Goal: Navigation & Orientation: Find specific page/section

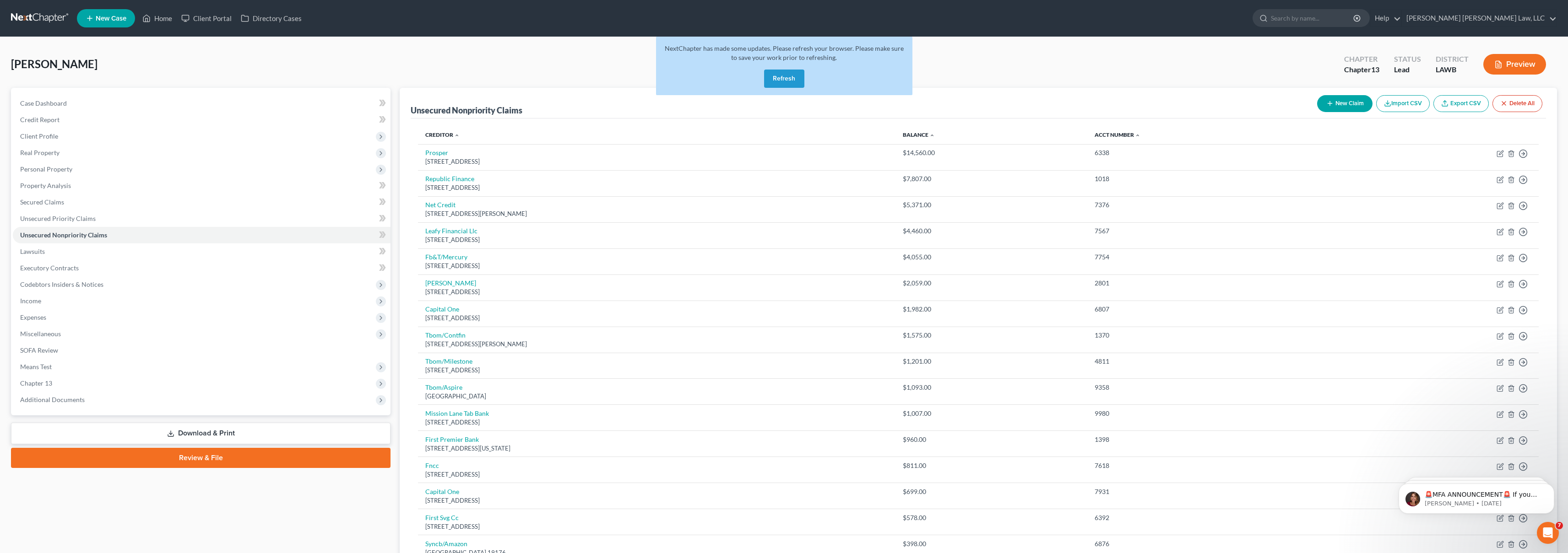
click at [783, 71] on button "Refresh" at bounding box center [784, 79] width 40 height 18
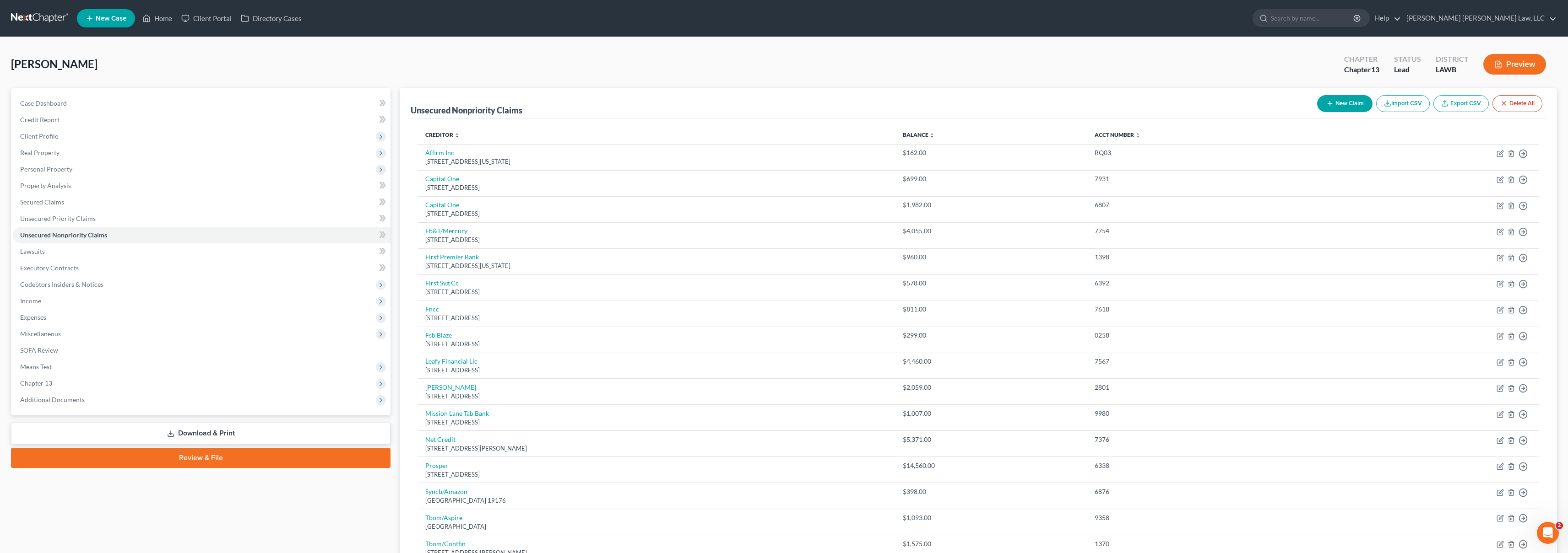
click at [35, 17] on link at bounding box center [40, 18] width 59 height 16
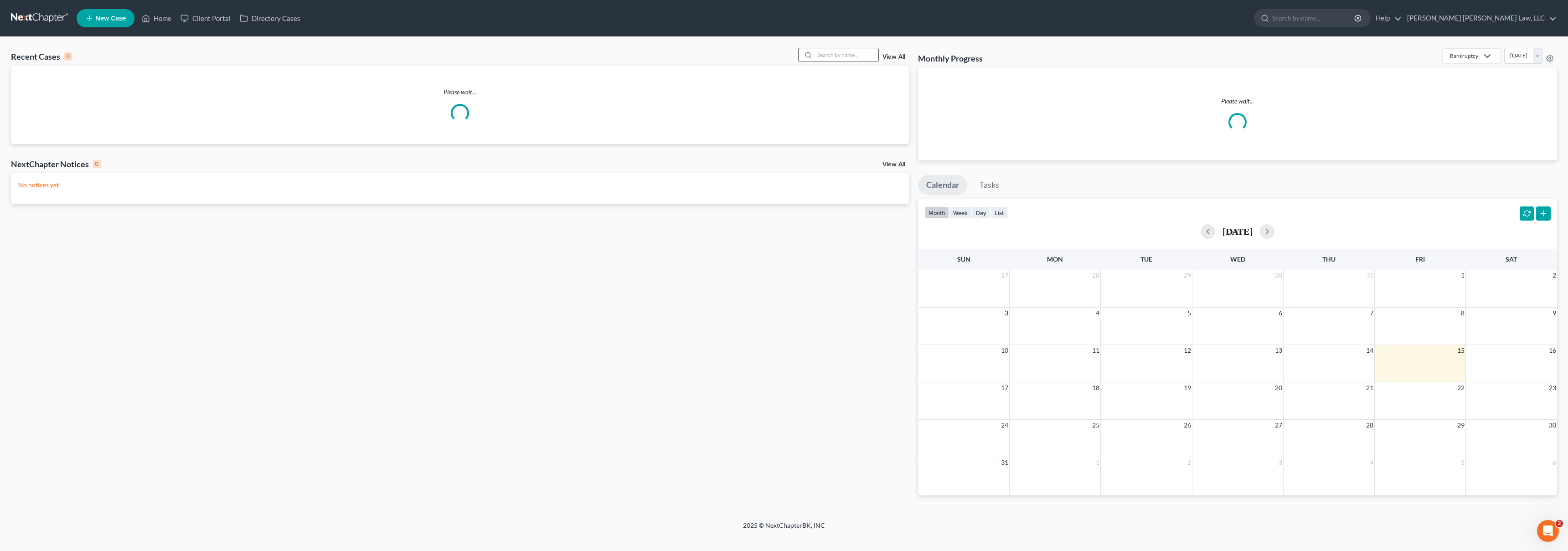
click at [826, 54] on input "search" at bounding box center [846, 55] width 64 height 13
